Goal: Task Accomplishment & Management: Manage account settings

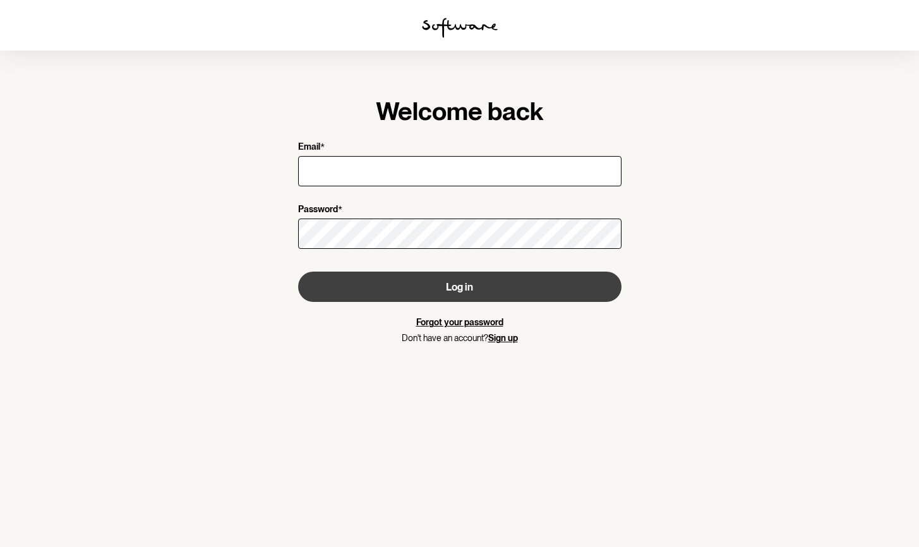
type input "[PERSON_NAME][EMAIL_ADDRESS][DOMAIN_NAME]"
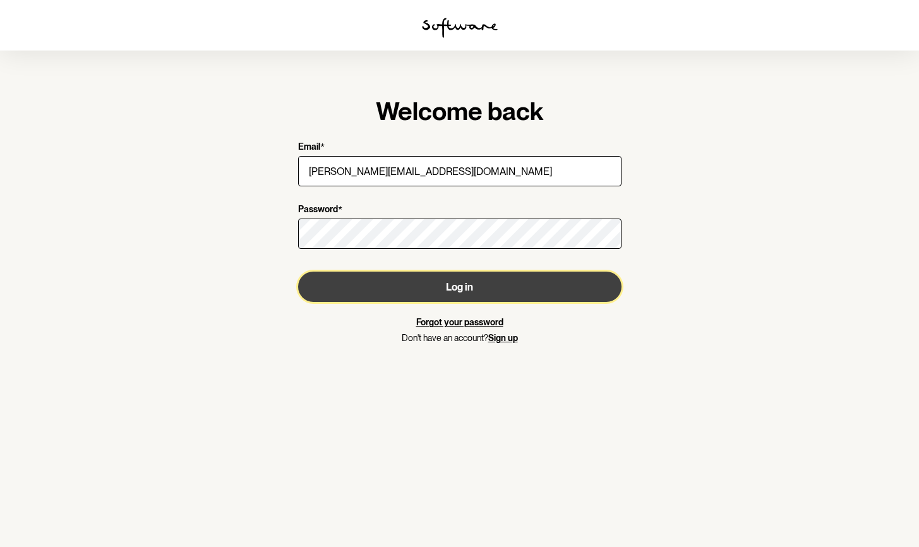
click at [482, 292] on button "Log in" at bounding box center [459, 287] width 323 height 30
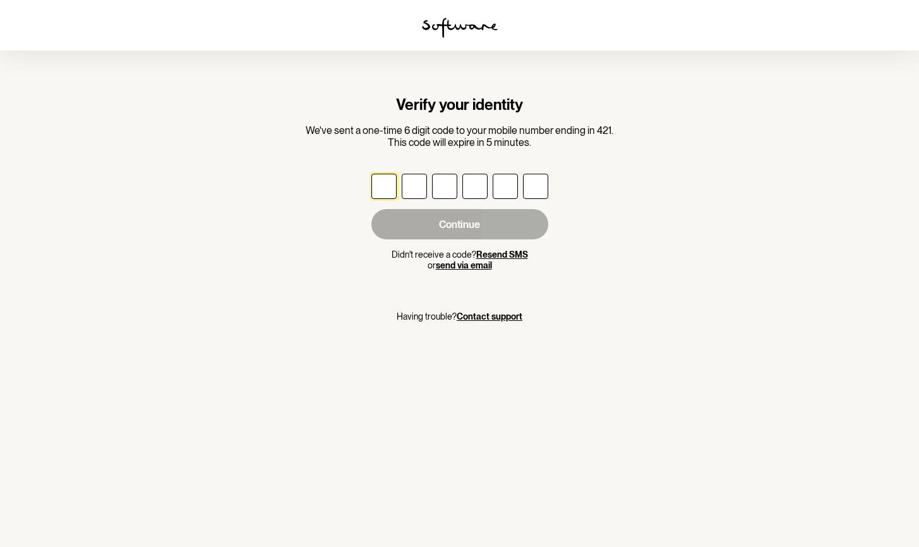
type input "3"
type input "1"
type input "6"
type input "0"
type input "6"
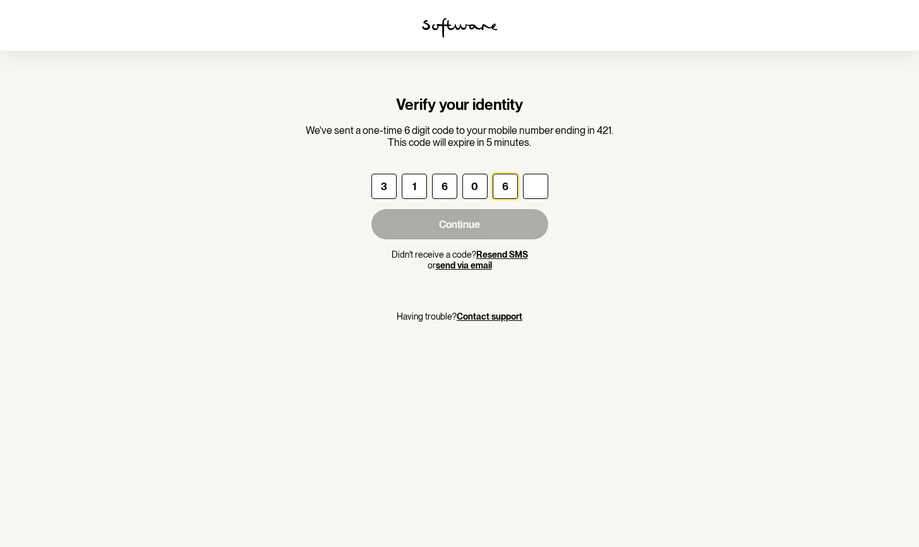
type input "5"
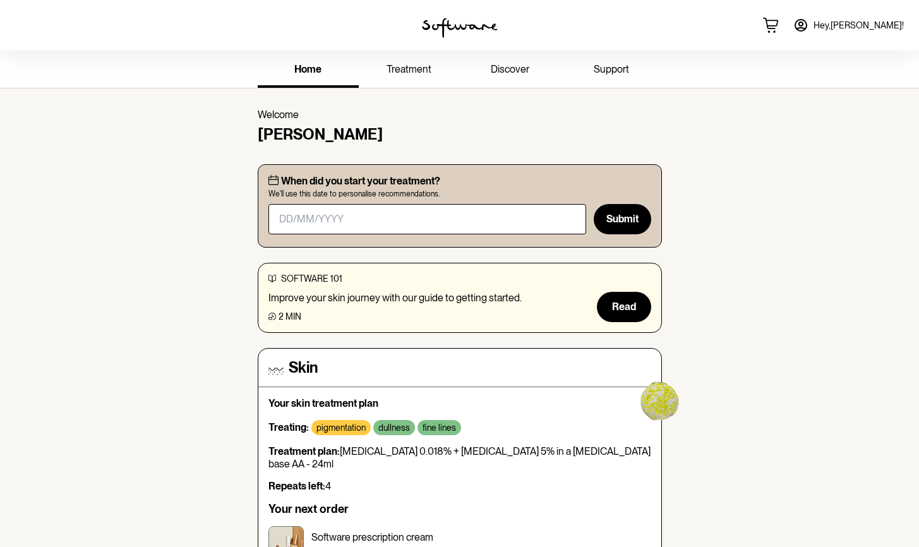
click at [610, 65] on span "support" at bounding box center [611, 69] width 35 height 12
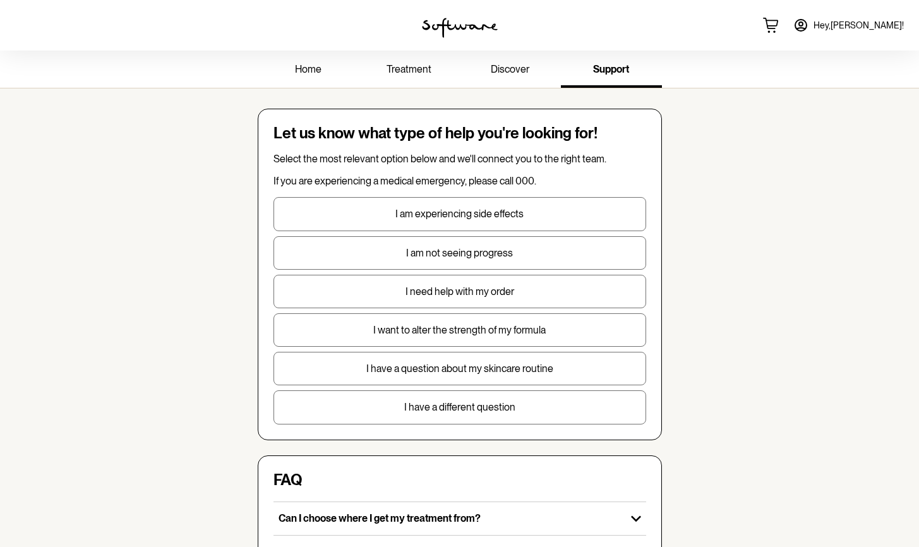
click at [508, 71] on span "discover" at bounding box center [510, 69] width 39 height 12
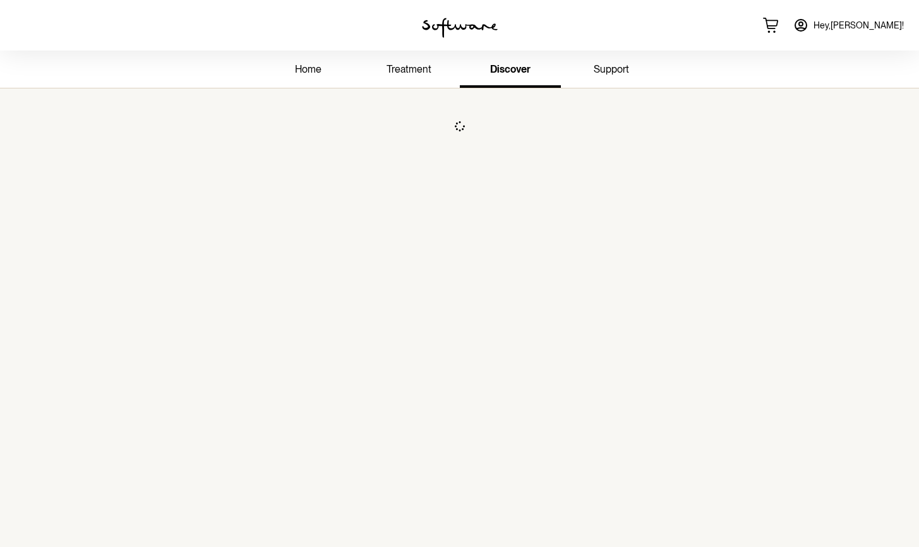
click at [402, 72] on span "treatment" at bounding box center [409, 69] width 45 height 12
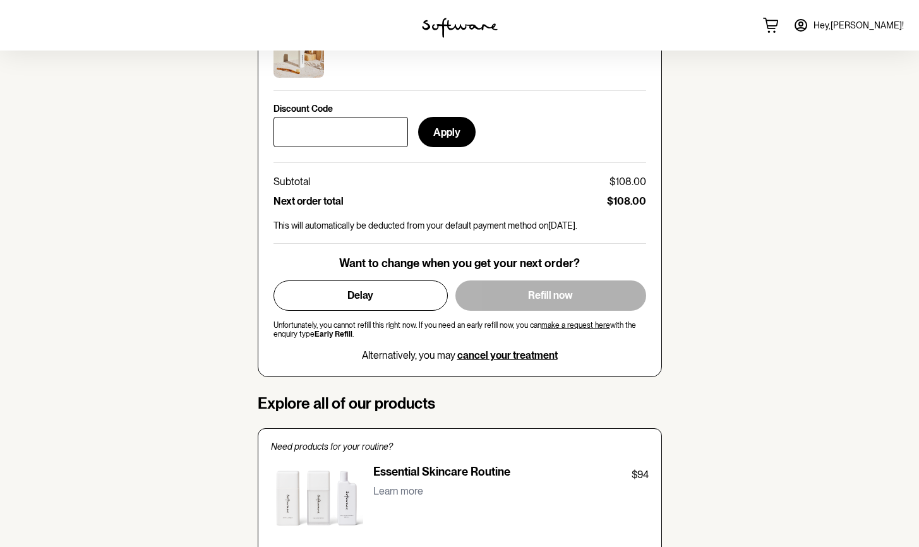
scroll to position [591, 0]
click at [488, 355] on span "cancel your treatment" at bounding box center [507, 355] width 100 height 12
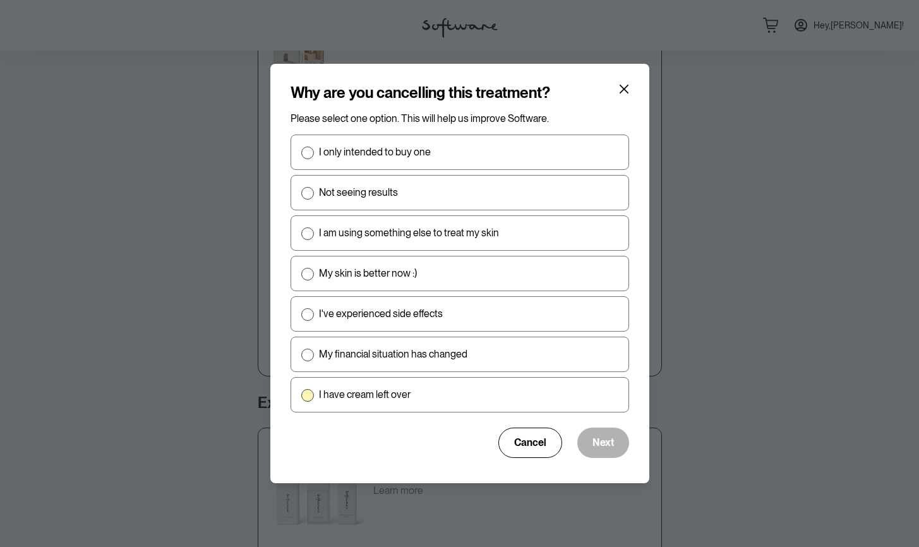
click at [307, 393] on span at bounding box center [307, 395] width 13 height 13
click at [301, 395] on input "I have cream left over" at bounding box center [301, 395] width 1 height 1
radio input "true"
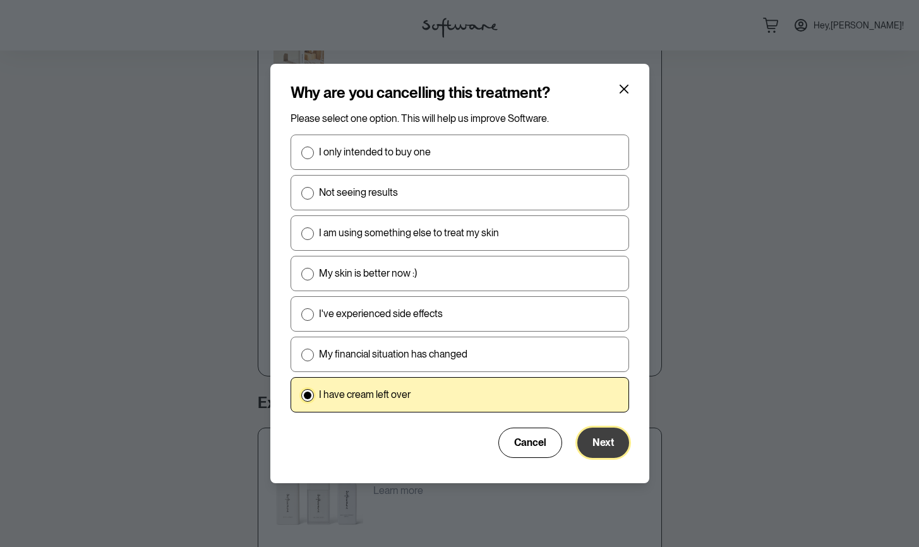
click at [595, 436] on button "Next" at bounding box center [603, 443] width 52 height 30
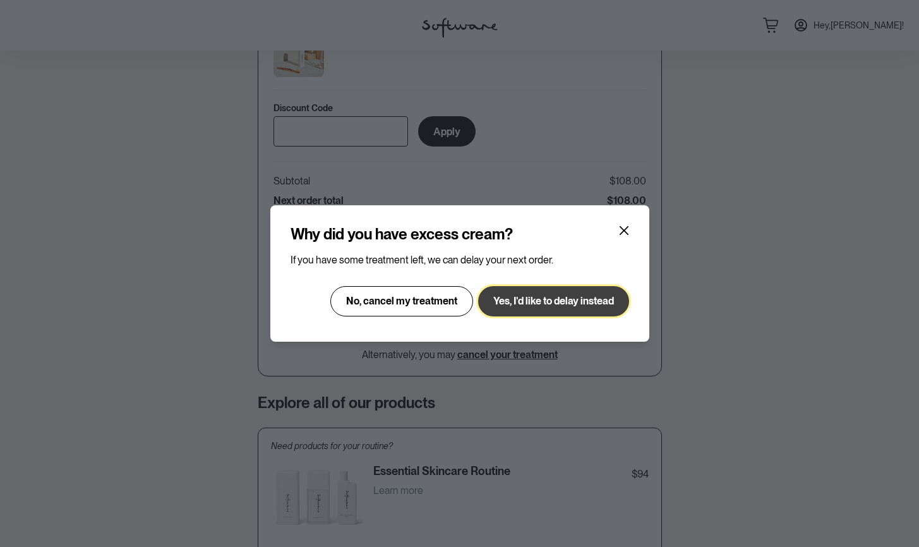
click at [559, 298] on span "Yes, I'd like to delay instead" at bounding box center [553, 301] width 121 height 12
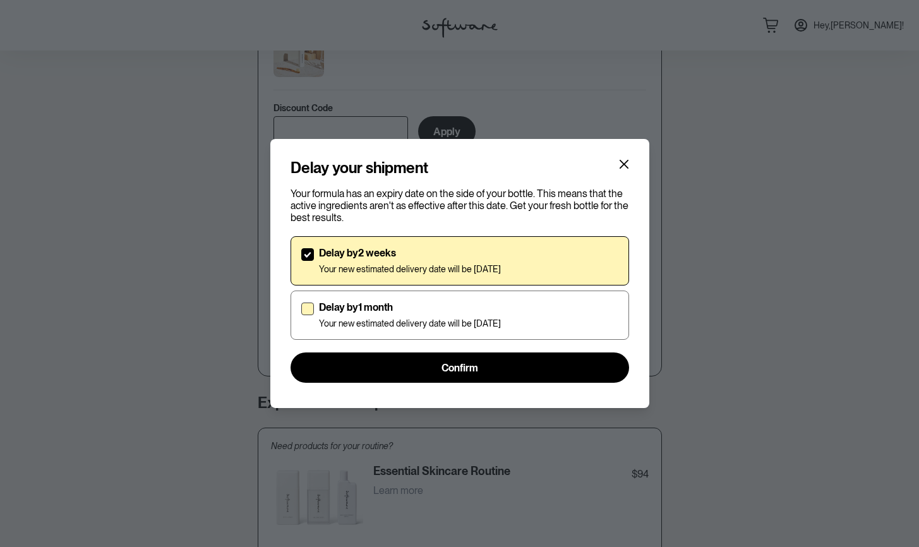
click at [309, 306] on span at bounding box center [307, 309] width 13 height 13
click at [301, 315] on input "Delay by 1 month Your new estimated delivery date will be [DATE]" at bounding box center [301, 315] width 1 height 1
checkbox input "true"
checkbox input "false"
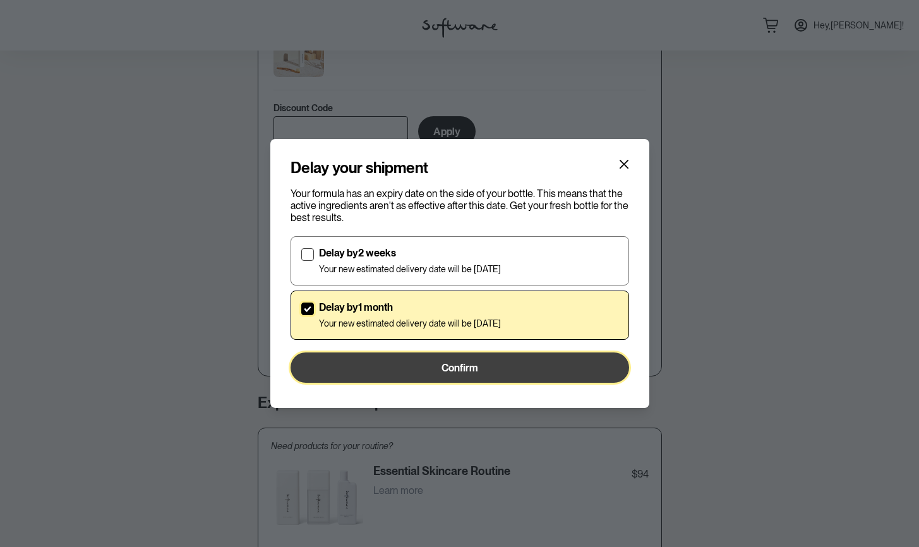
click at [458, 370] on span "Confirm" at bounding box center [460, 368] width 37 height 12
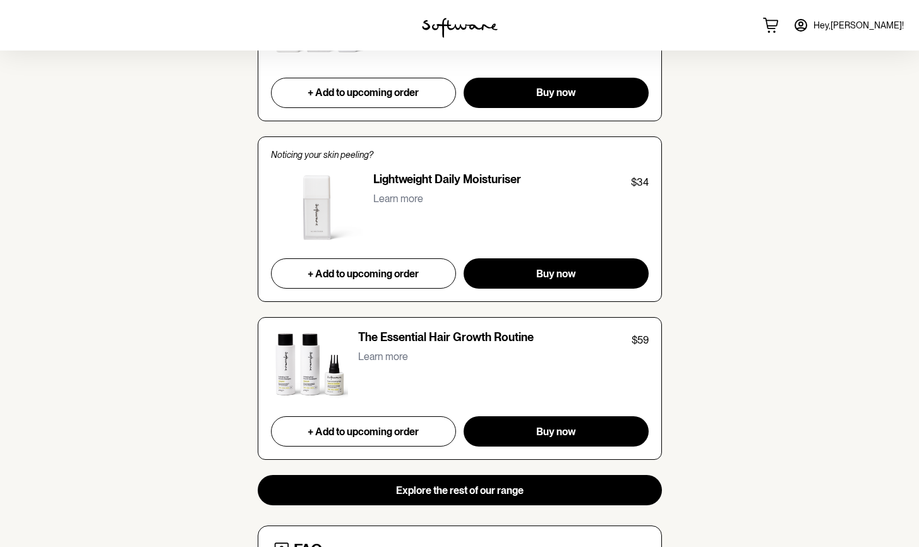
scroll to position [1323, 0]
